Goal: Information Seeking & Learning: Learn about a topic

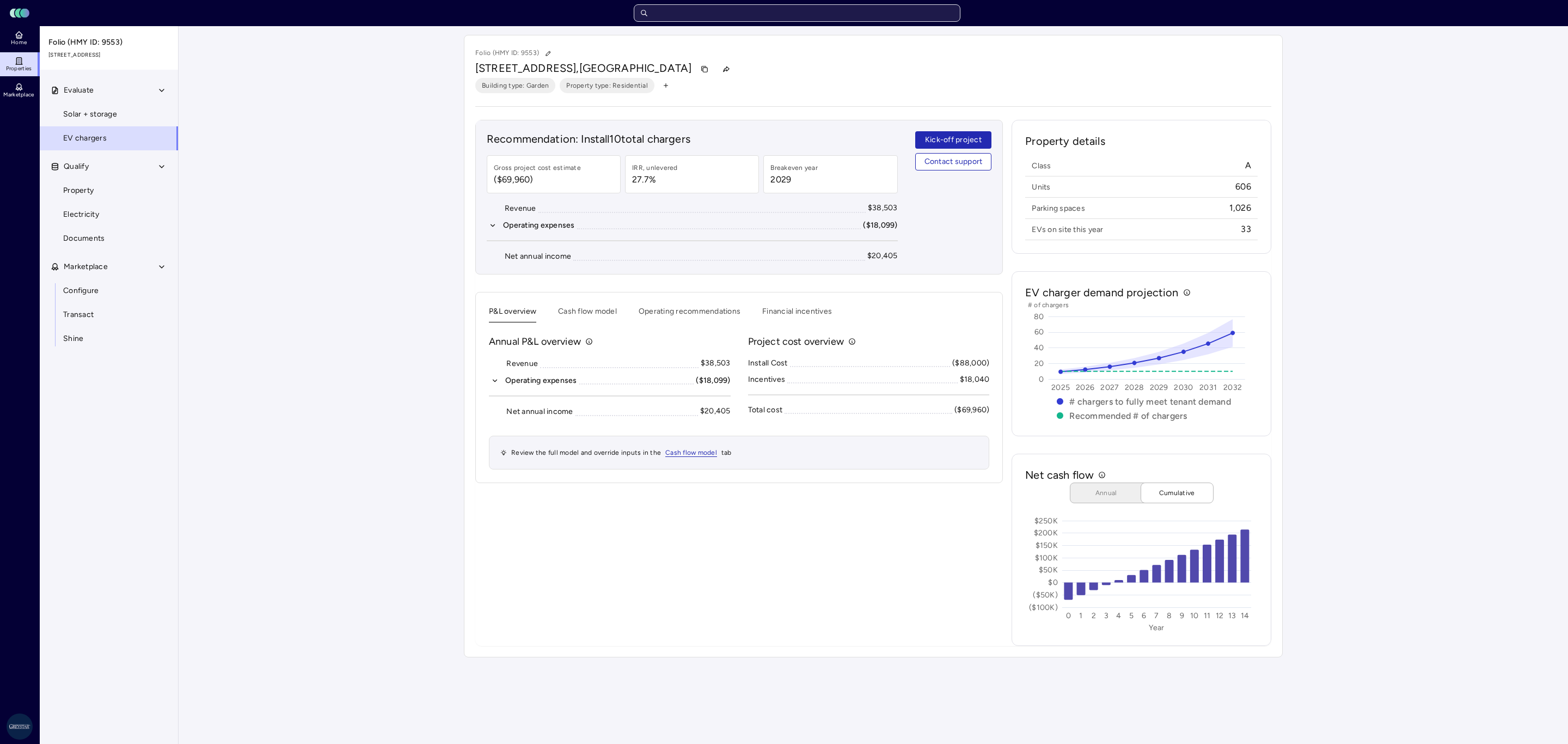
click at [749, 17] on input "text" at bounding box center [796, 13] width 326 height 17
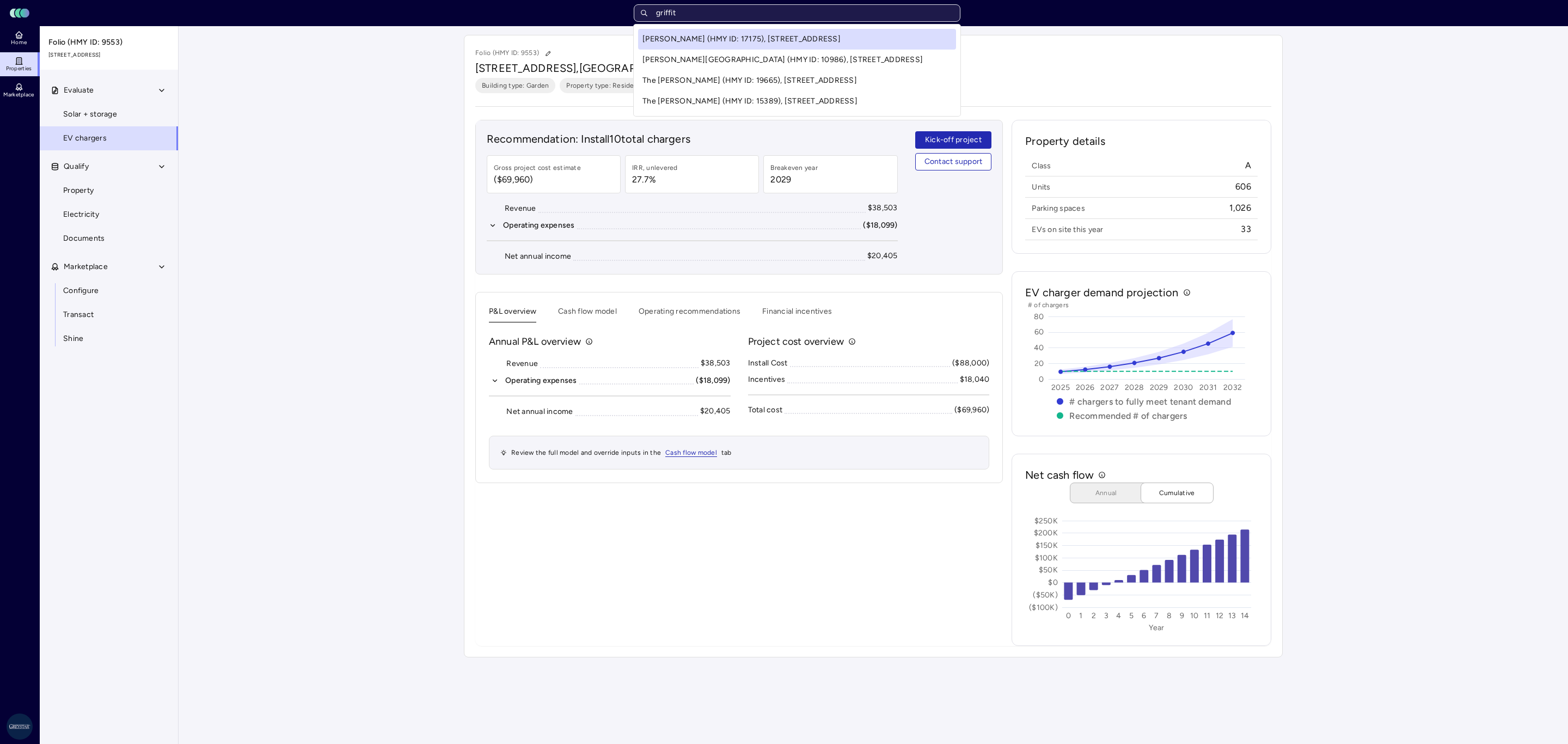
type input "[PERSON_NAME]"
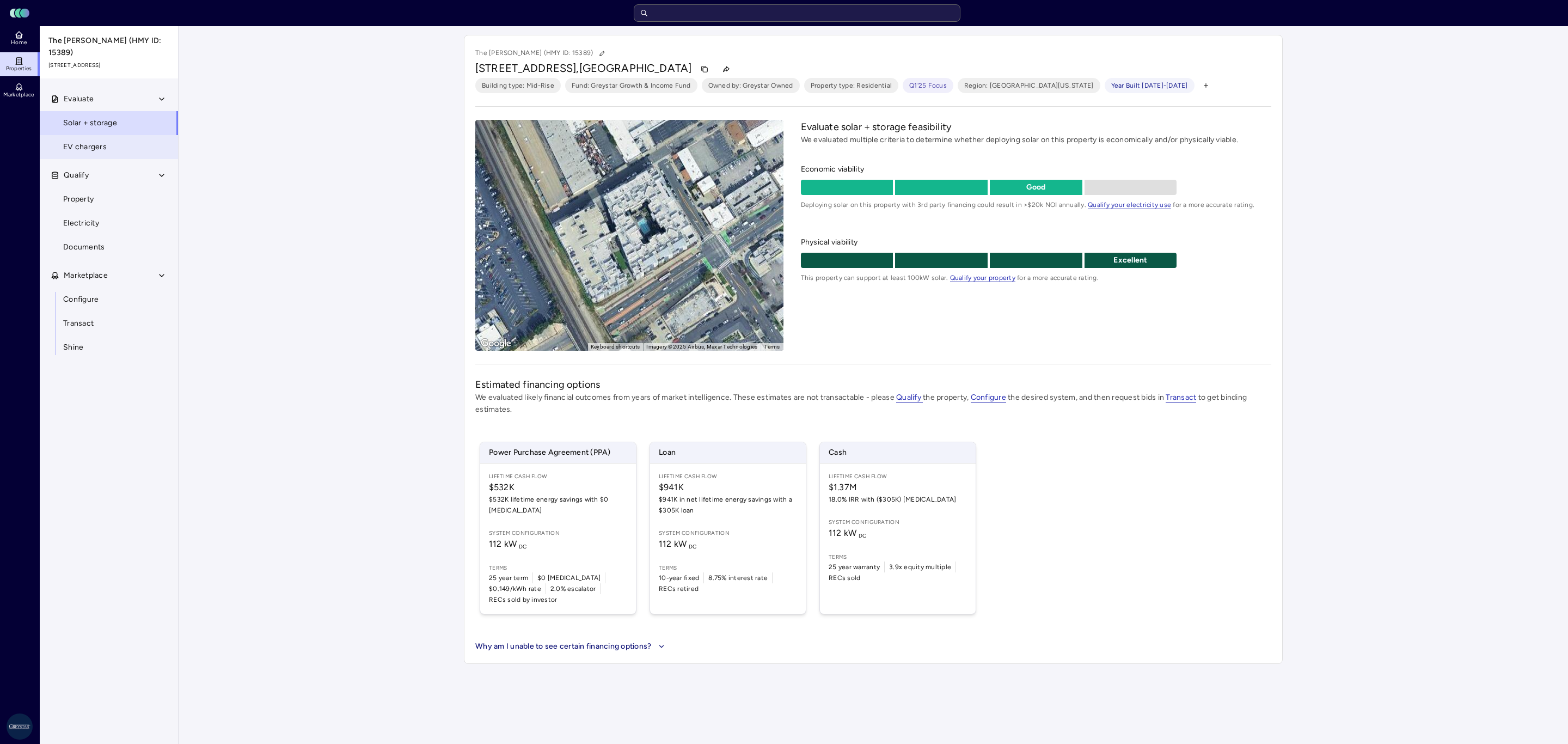
drag, startPoint x: 88, startPoint y: 129, endPoint x: 96, endPoint y: 134, distance: 9.4
click at [88, 135] on link "EV chargers" at bounding box center [108, 147] width 139 height 24
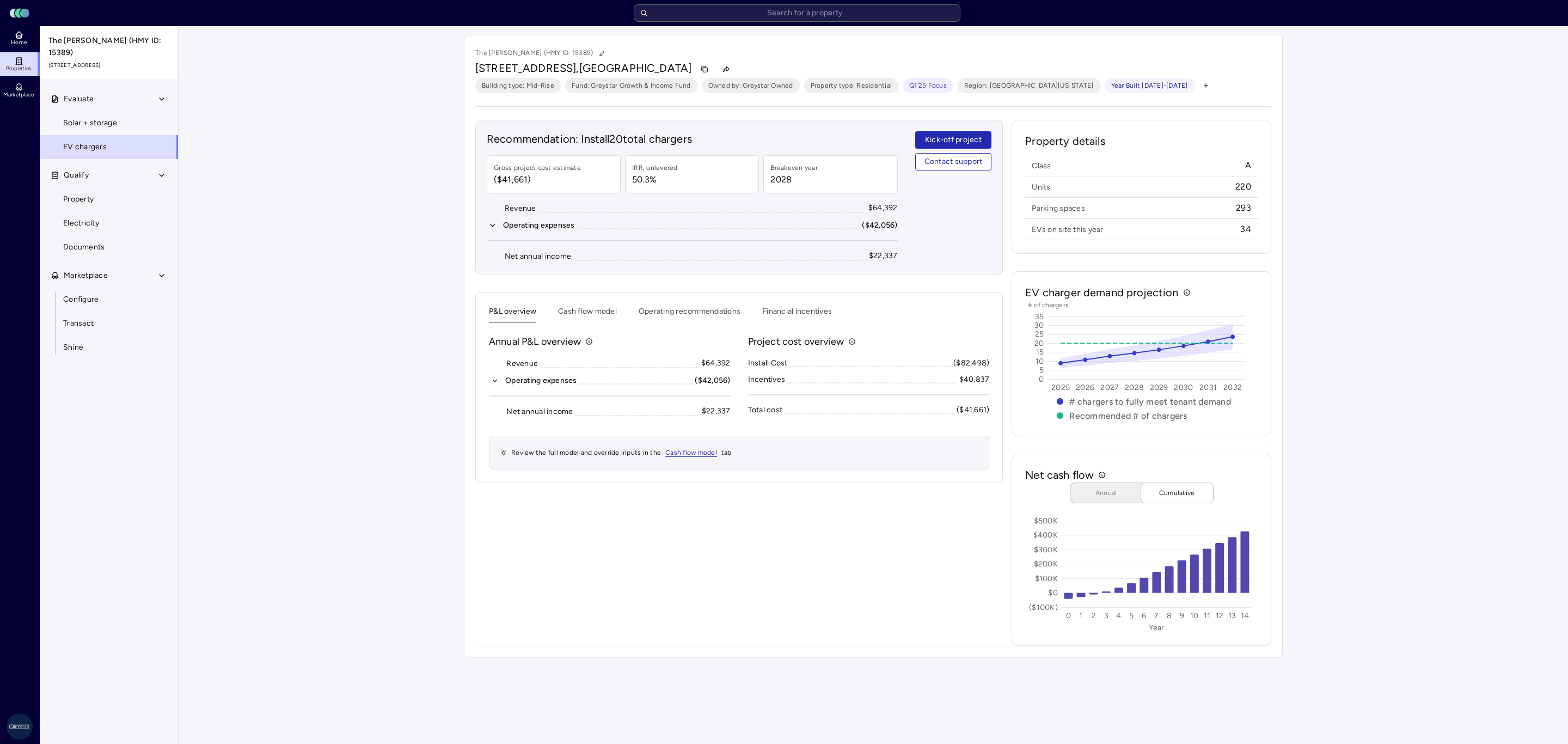
click at [1459, 321] on div "Your estimates have been updated The Griffith (HMY ID: 15389) 435 W Los Feliz R…" at bounding box center [873, 346] width 1390 height 639
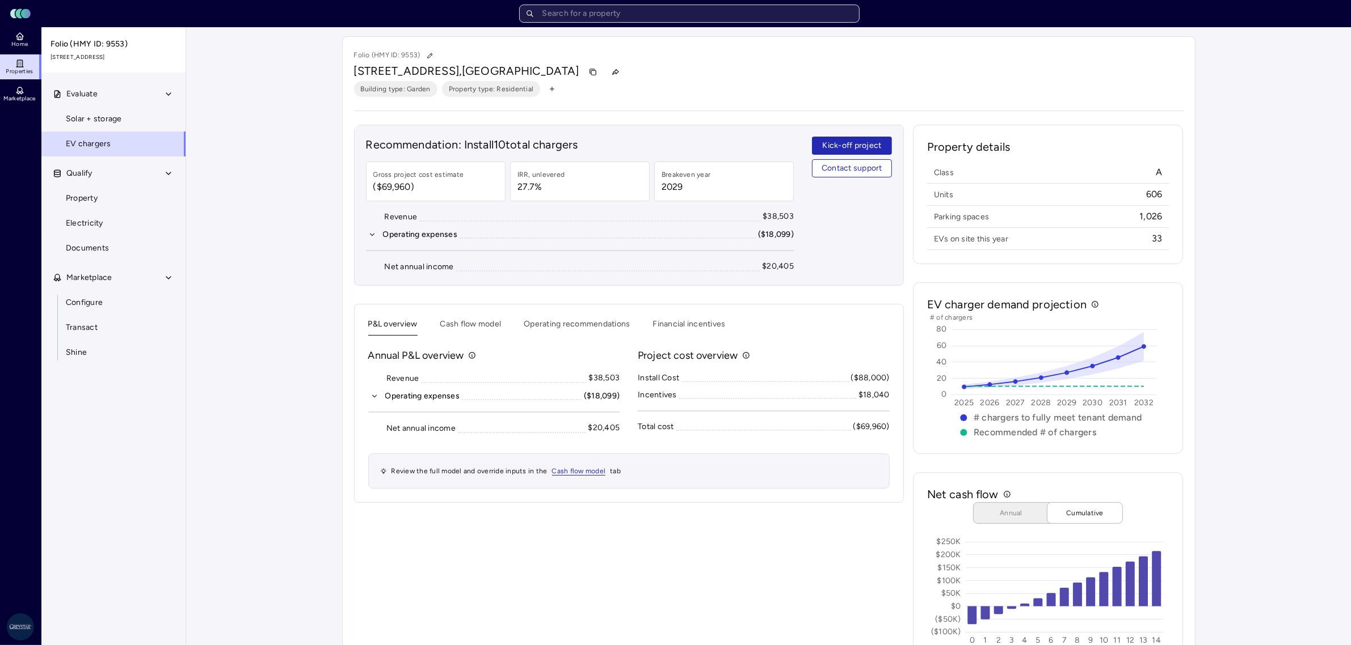
click at [624, 13] on input "text" at bounding box center [689, 14] width 340 height 18
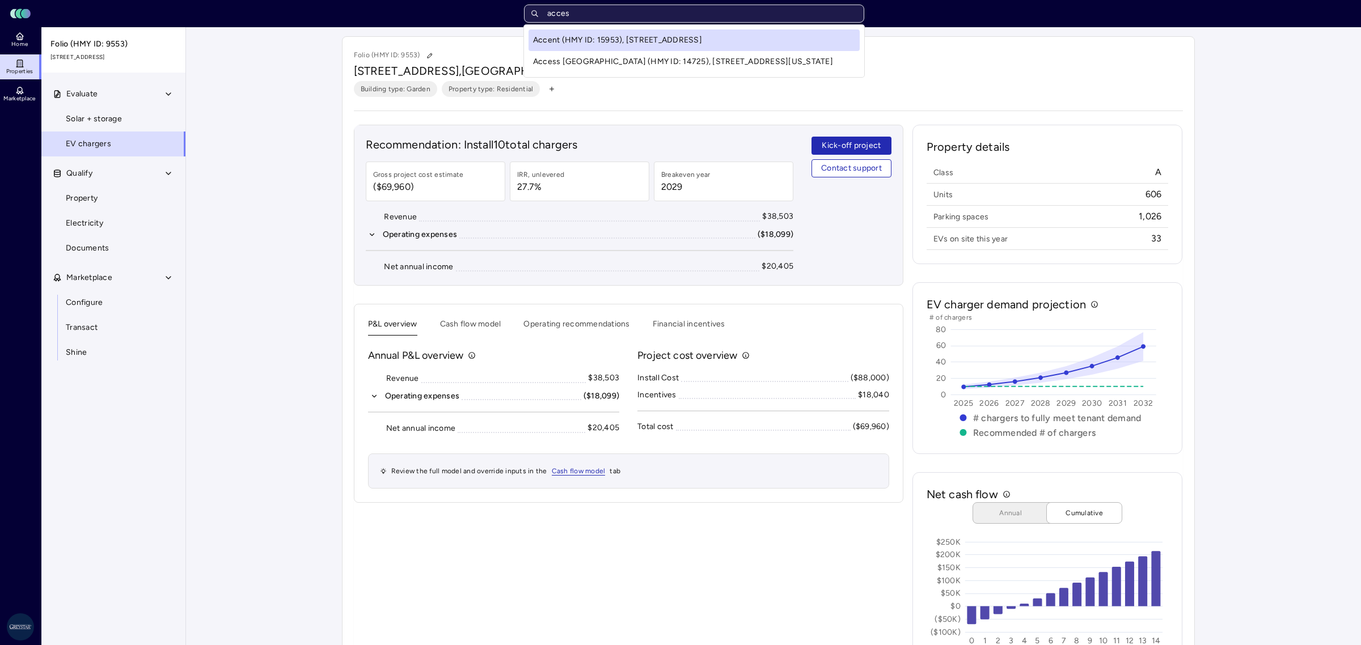
type input "access"
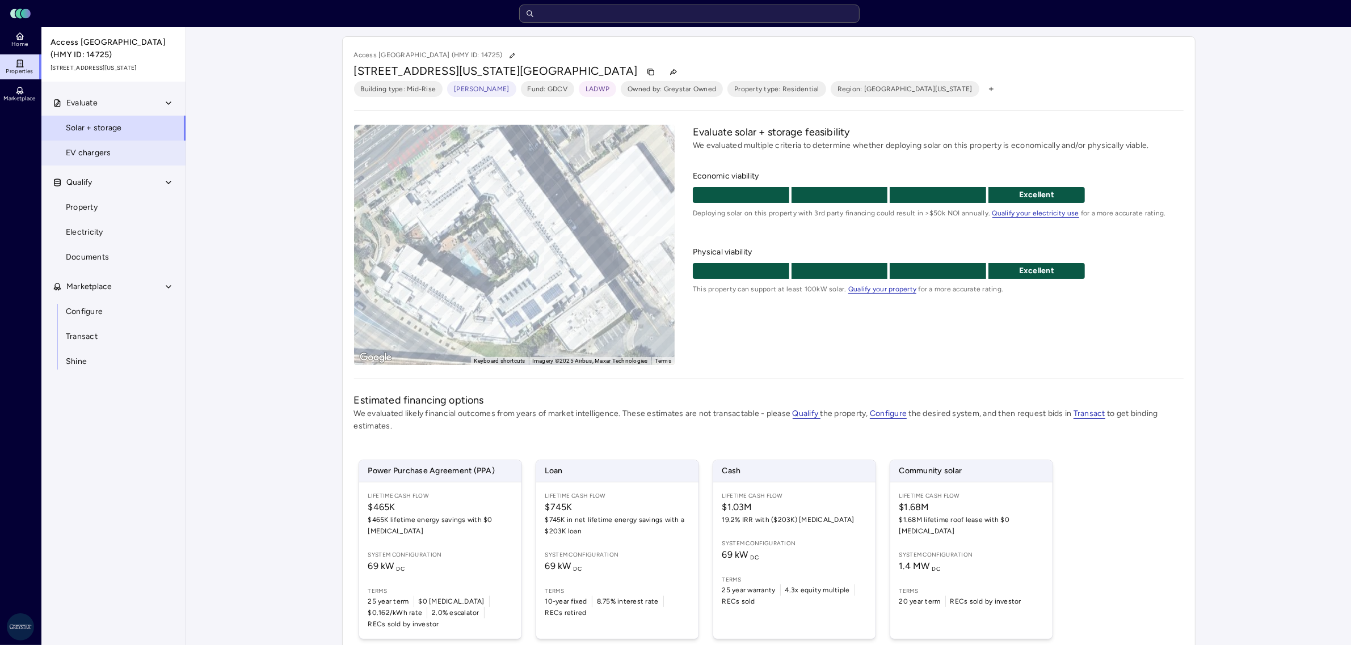
click at [78, 158] on span "EV chargers" at bounding box center [88, 153] width 45 height 12
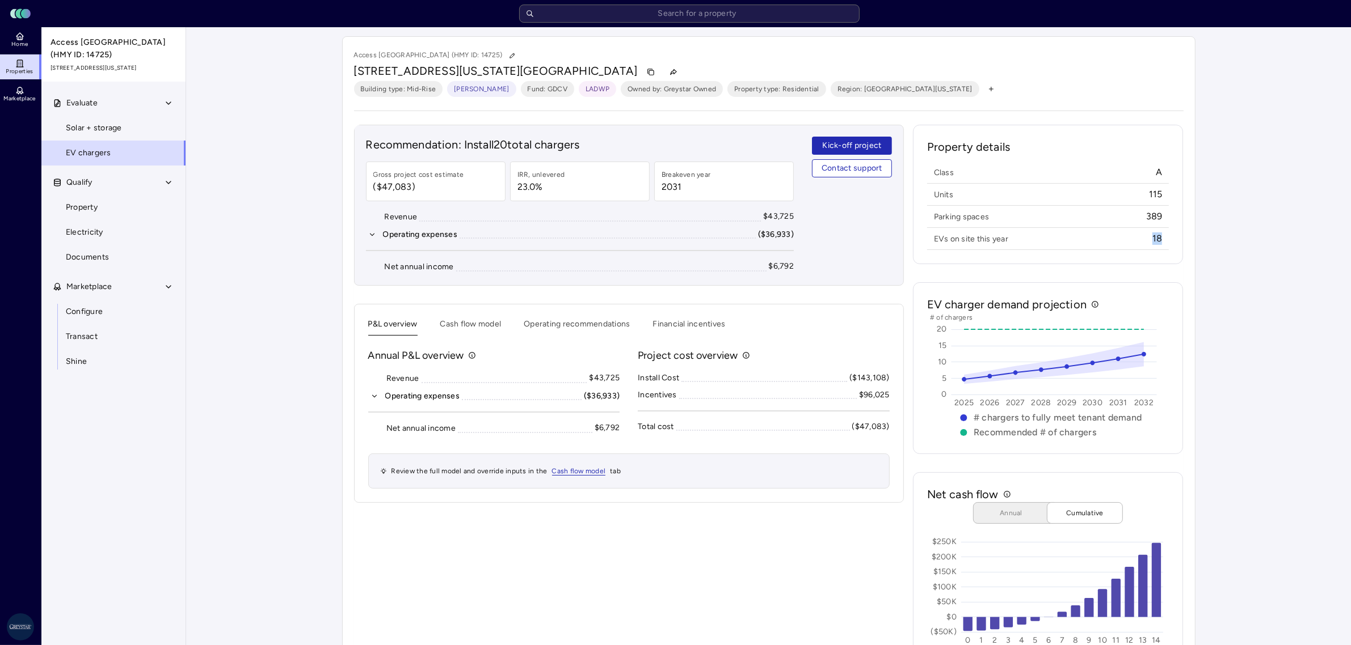
drag, startPoint x: 1166, startPoint y: 241, endPoint x: 1125, endPoint y: 242, distance: 41.4
click at [1125, 242] on div "EVs on site this year 18" at bounding box center [1048, 238] width 242 height 17
click at [1155, 250] on hr at bounding box center [1048, 250] width 242 height 1
click at [453, 324] on button "Cash flow model" at bounding box center [470, 327] width 61 height 18
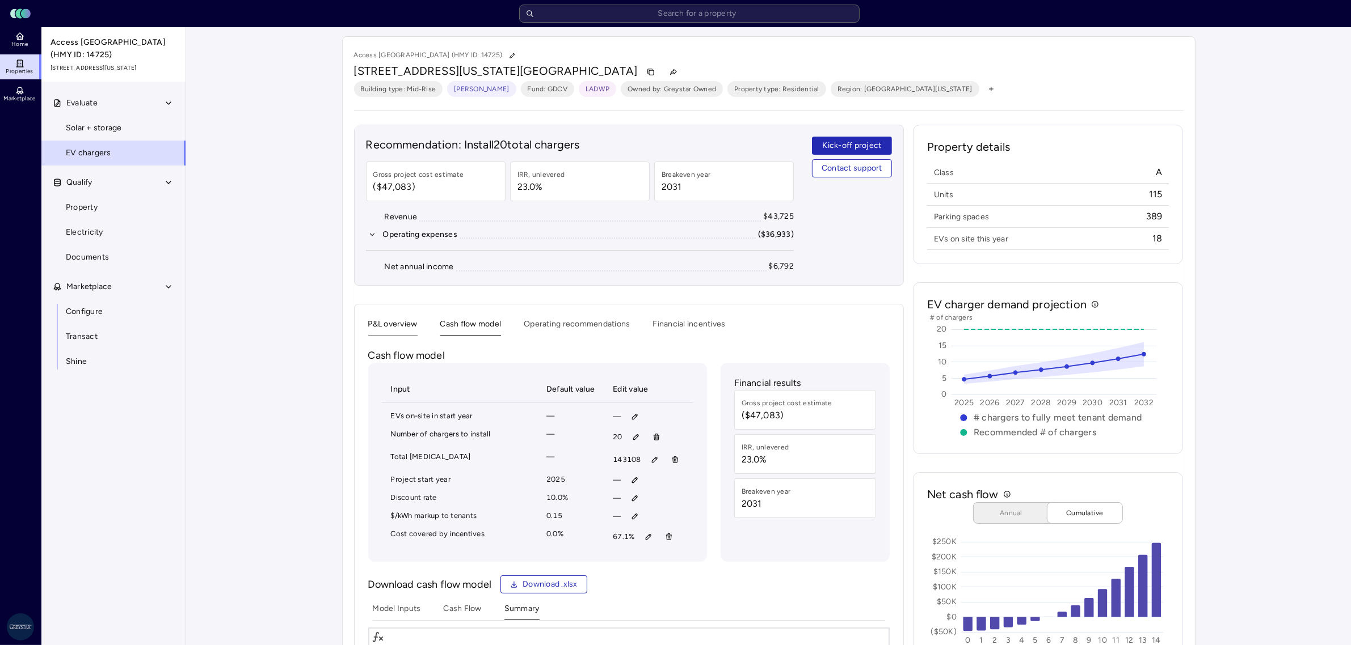
click at [393, 325] on button "P&L overview" at bounding box center [392, 327] width 49 height 18
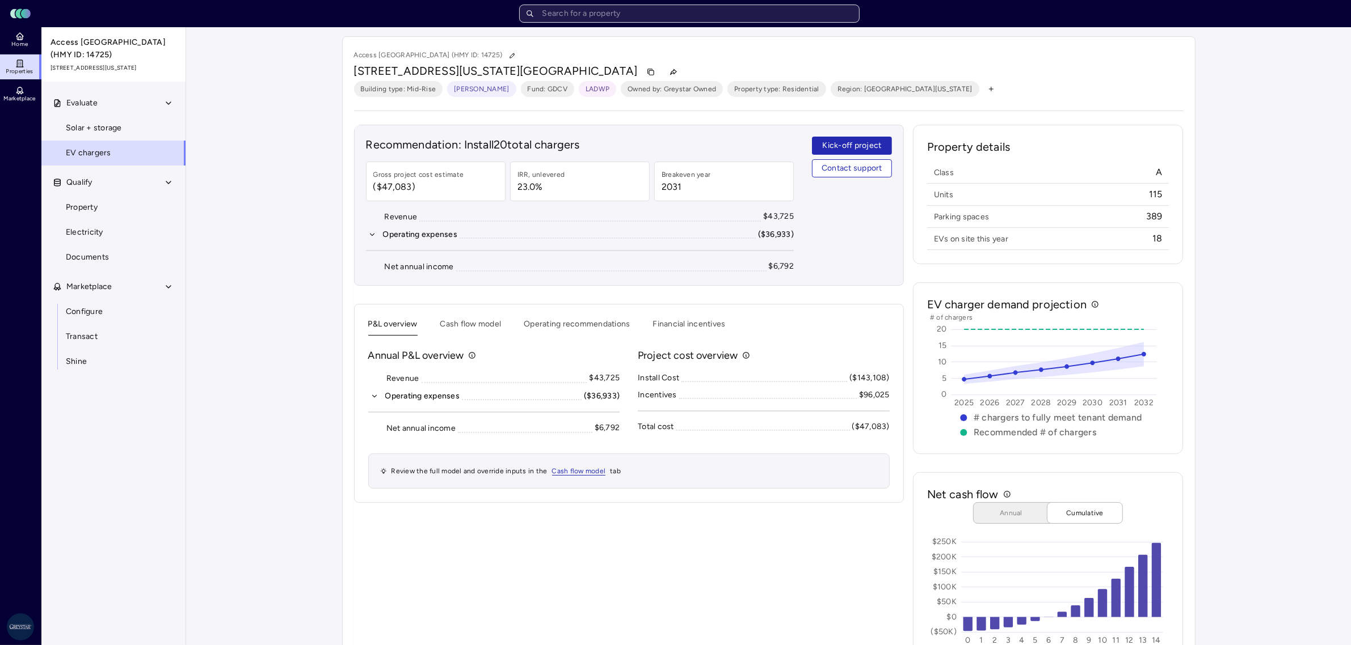
click at [704, 10] on input "text" at bounding box center [689, 14] width 340 height 18
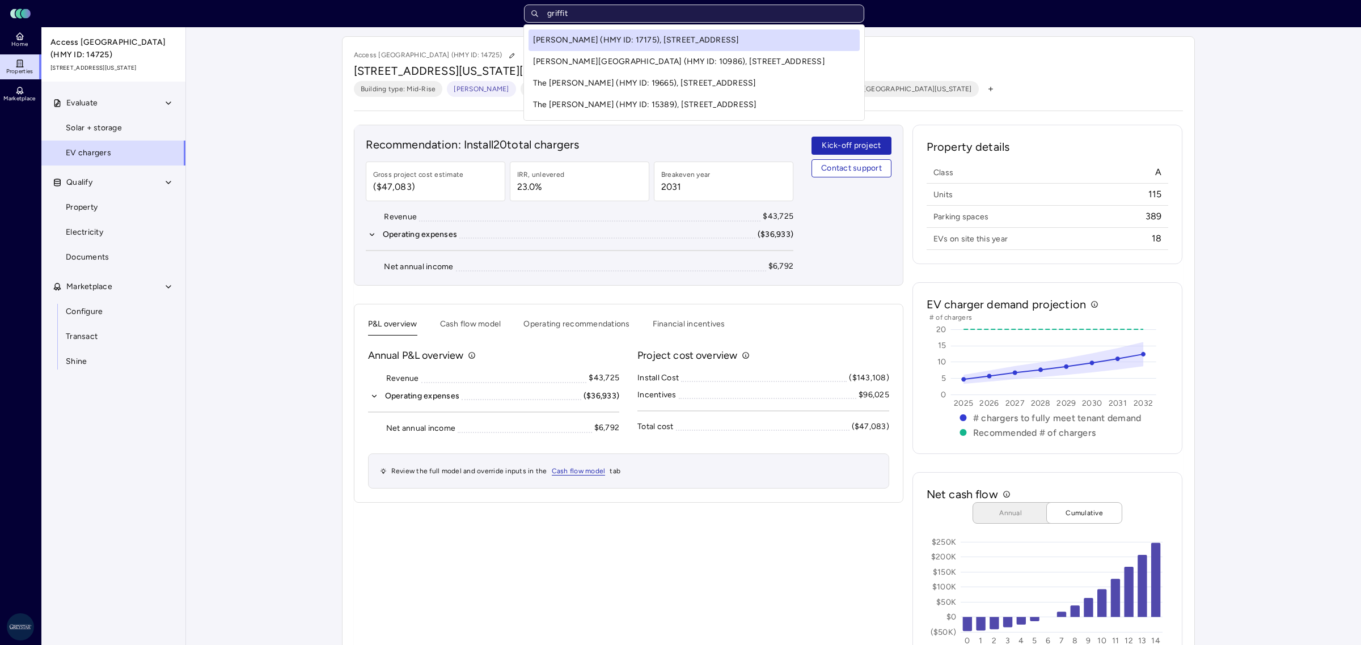
type input "[PERSON_NAME]"
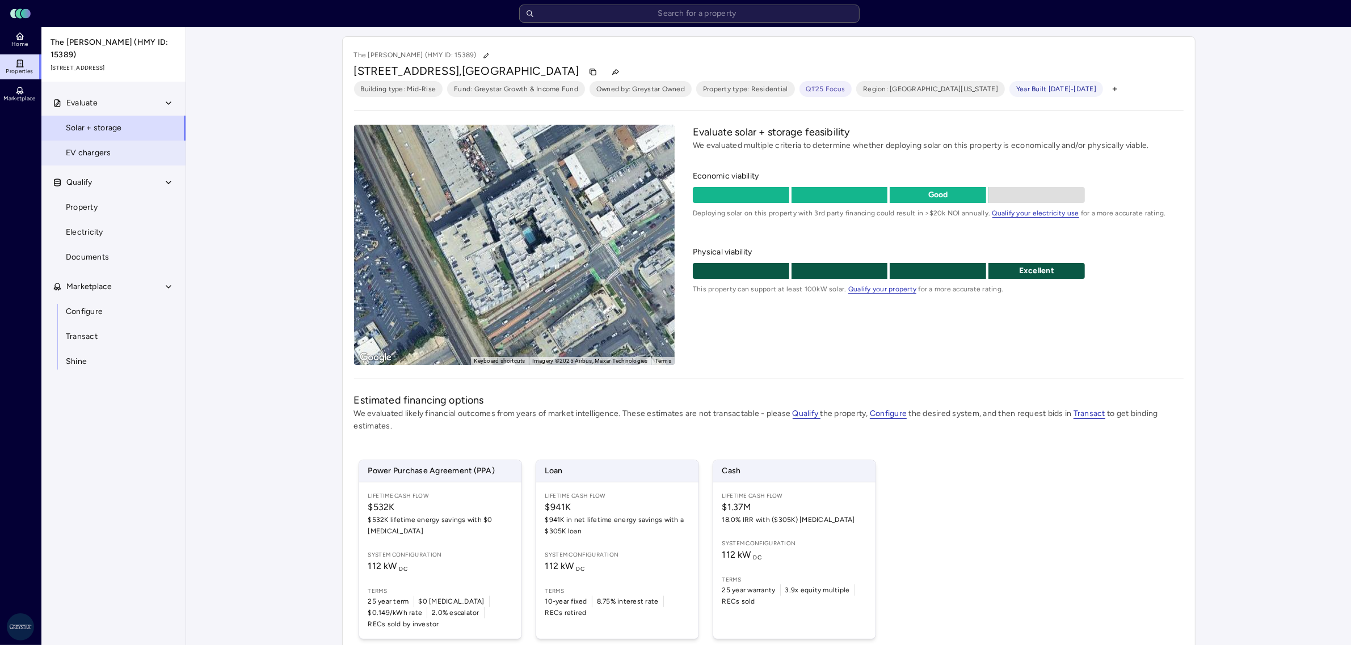
click at [92, 147] on span "EV chargers" at bounding box center [88, 153] width 45 height 12
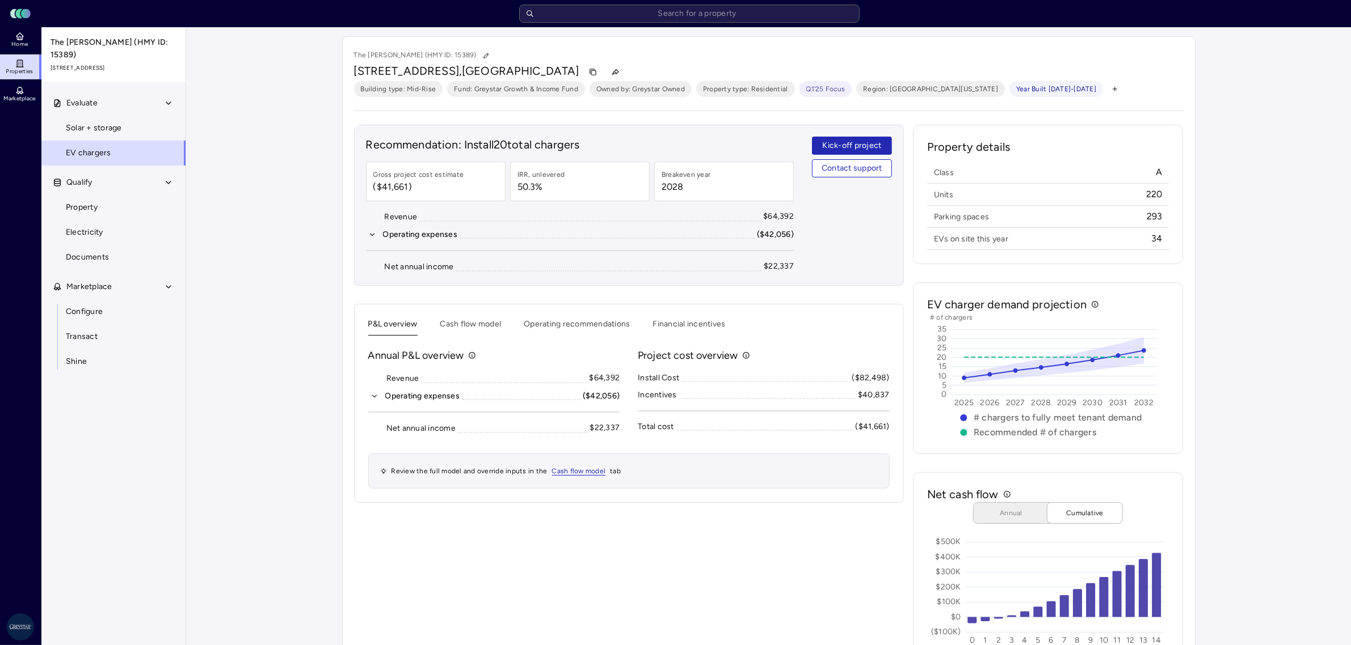
click at [373, 394] on icon "button" at bounding box center [374, 397] width 8 height 8
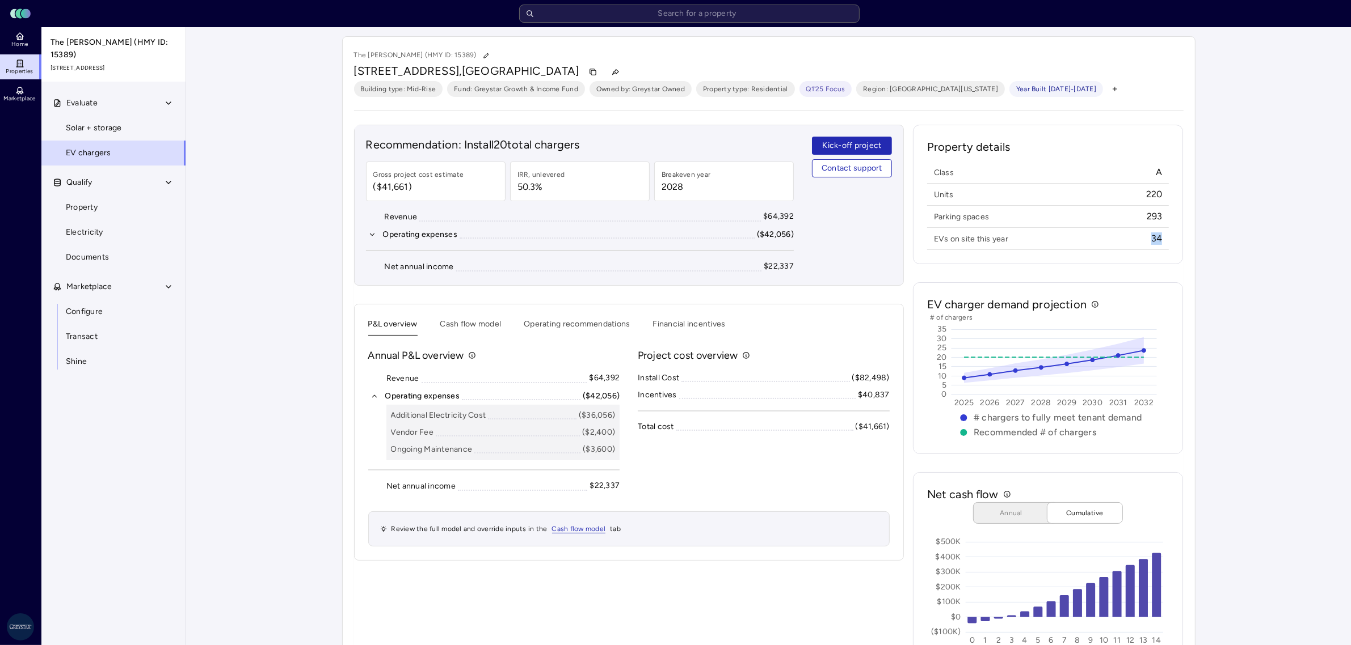
drag, startPoint x: 1168, startPoint y: 245, endPoint x: 1152, endPoint y: 239, distance: 17.4
click at [1152, 239] on div "Class A Units 220 Parking spaces 293 EVs on site this year 34" at bounding box center [1048, 207] width 242 height 86
click at [1150, 247] on div "EVs on site this year 34" at bounding box center [1048, 238] width 242 height 17
click at [613, 322] on button "Operating recommendations" at bounding box center [577, 327] width 106 height 18
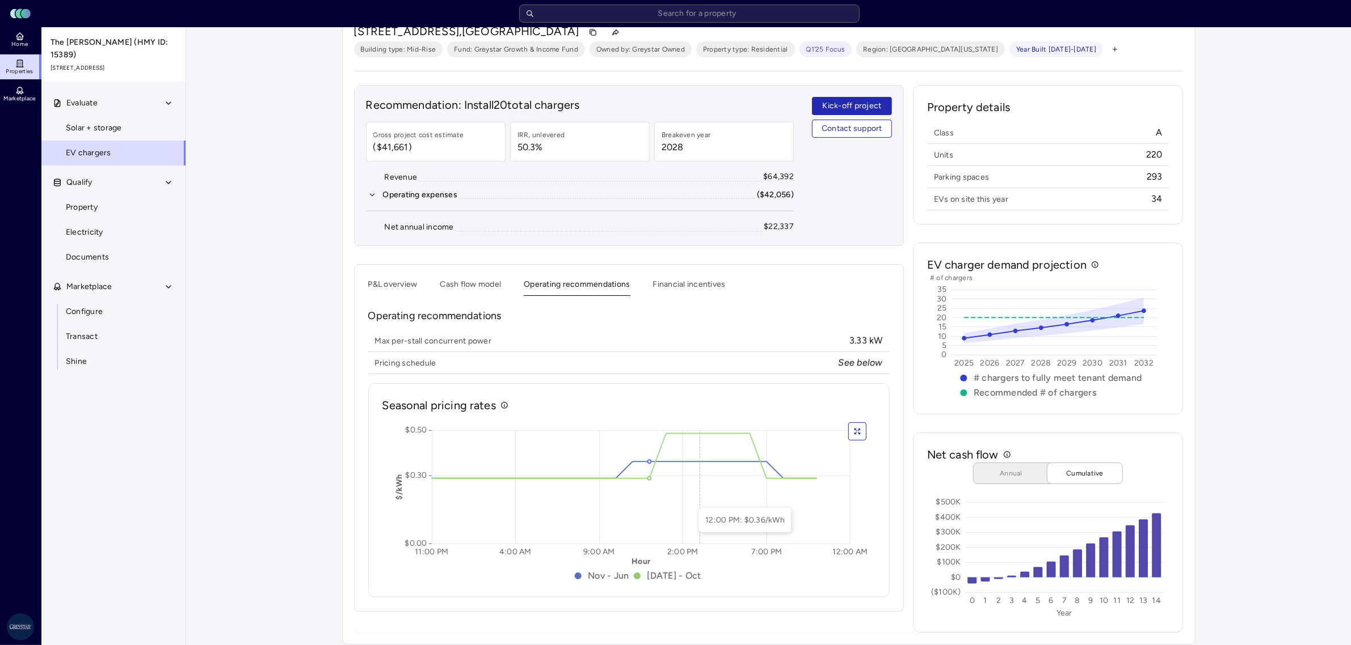
scroll to position [49, 0]
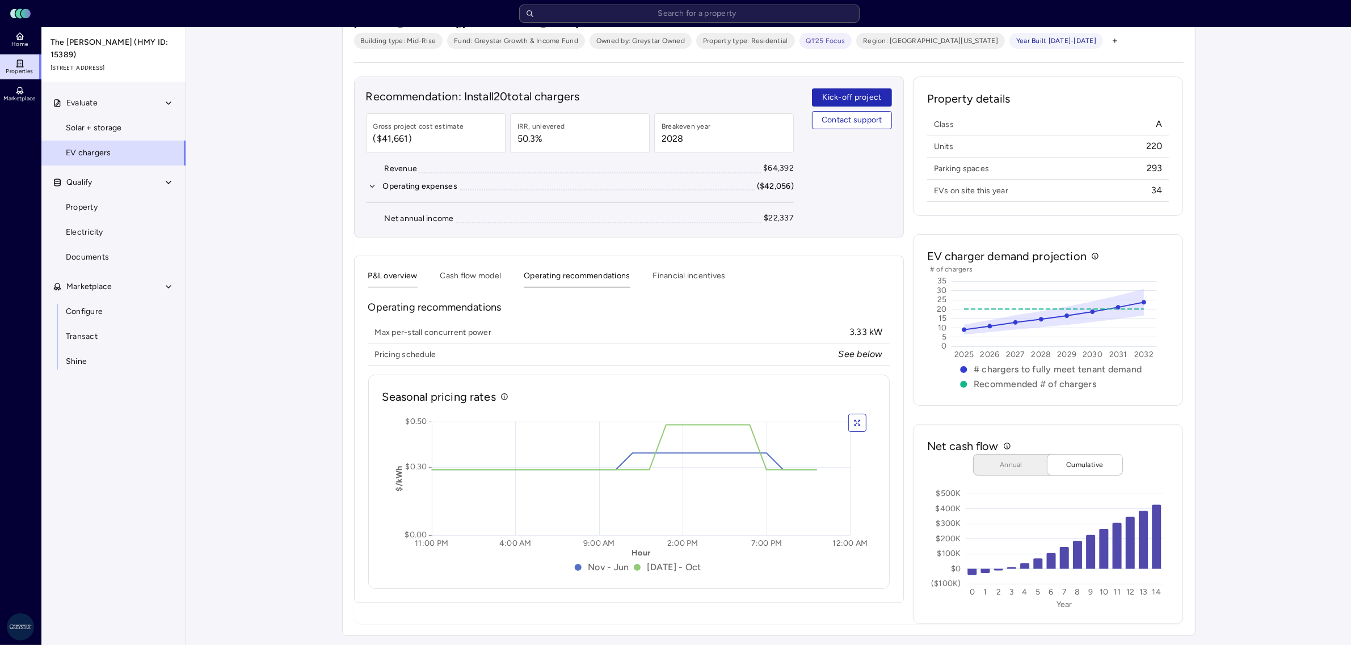
click at [400, 284] on button "P&L overview" at bounding box center [392, 279] width 49 height 18
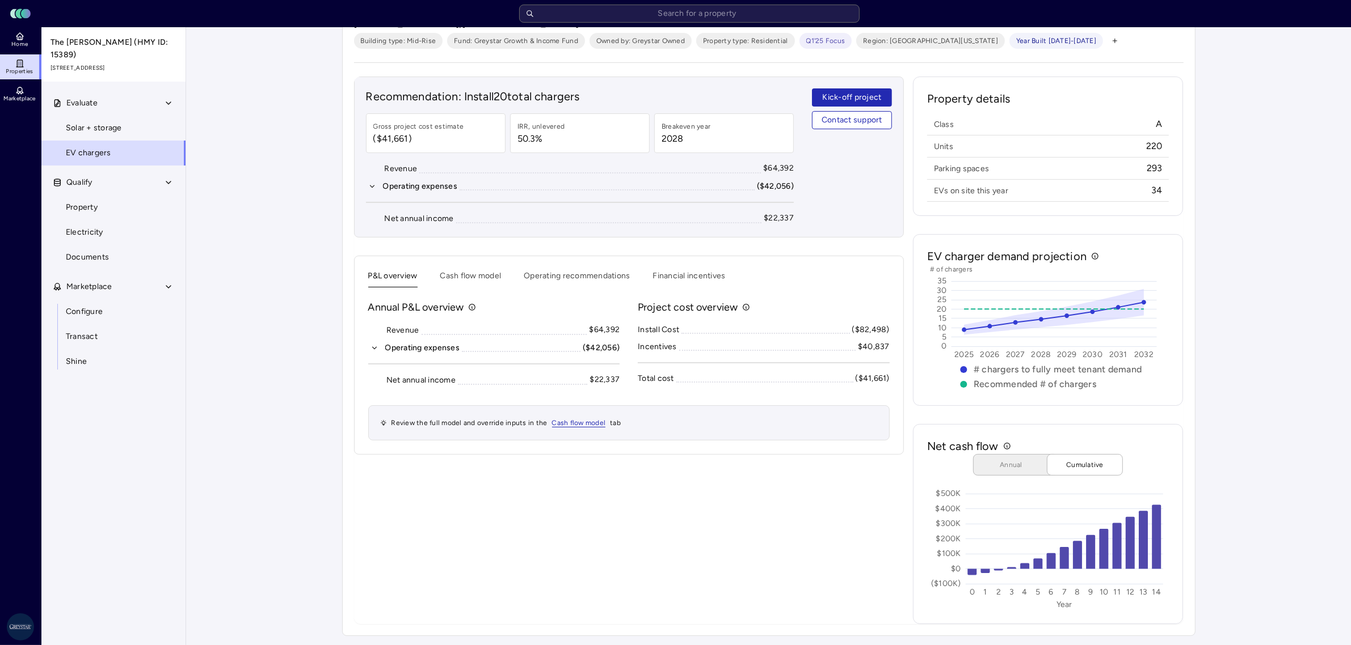
click at [372, 351] on icon "button" at bounding box center [374, 348] width 8 height 8
